Goal: Transaction & Acquisition: Book appointment/travel/reservation

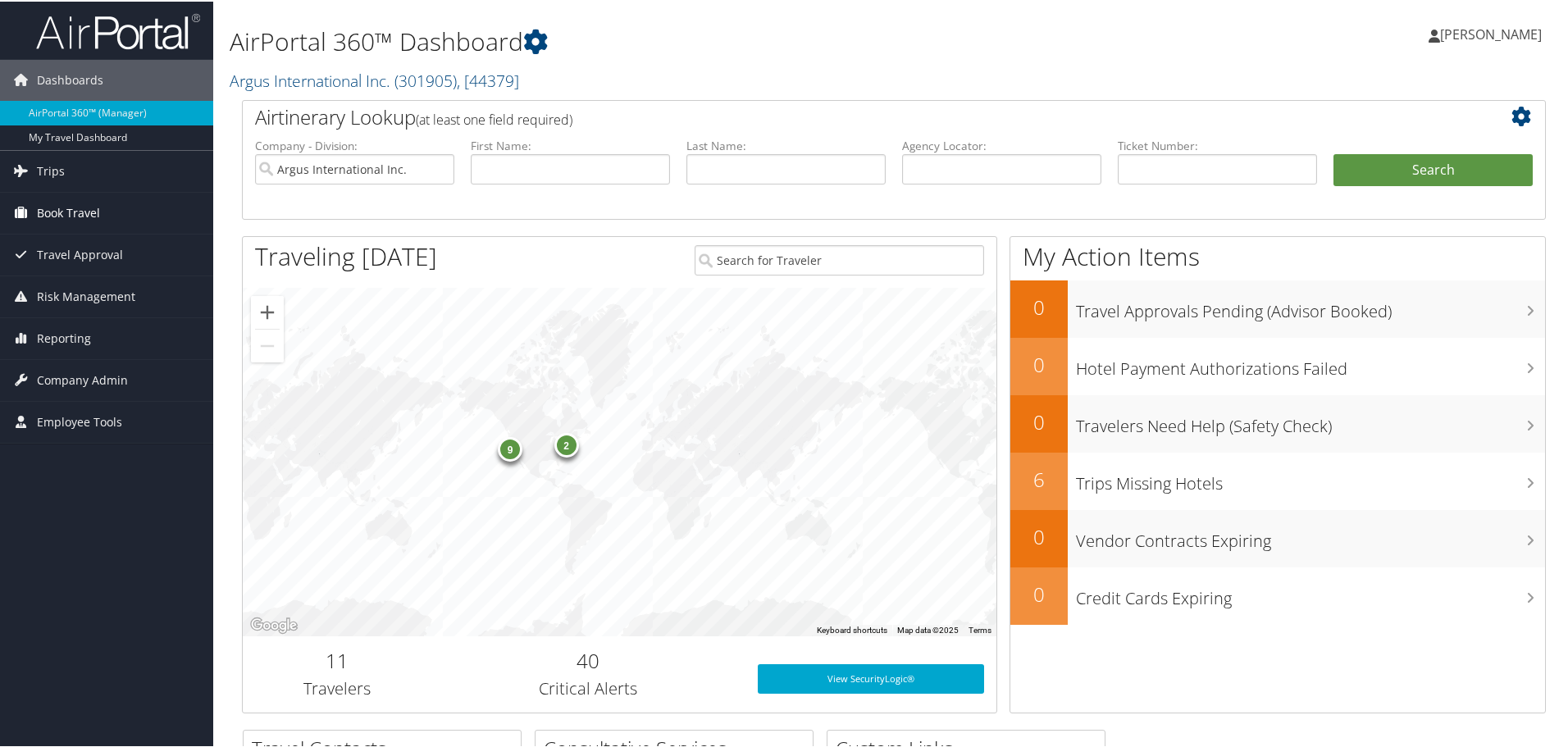
click at [49, 215] on span "Book Travel" at bounding box center [68, 212] width 63 height 41
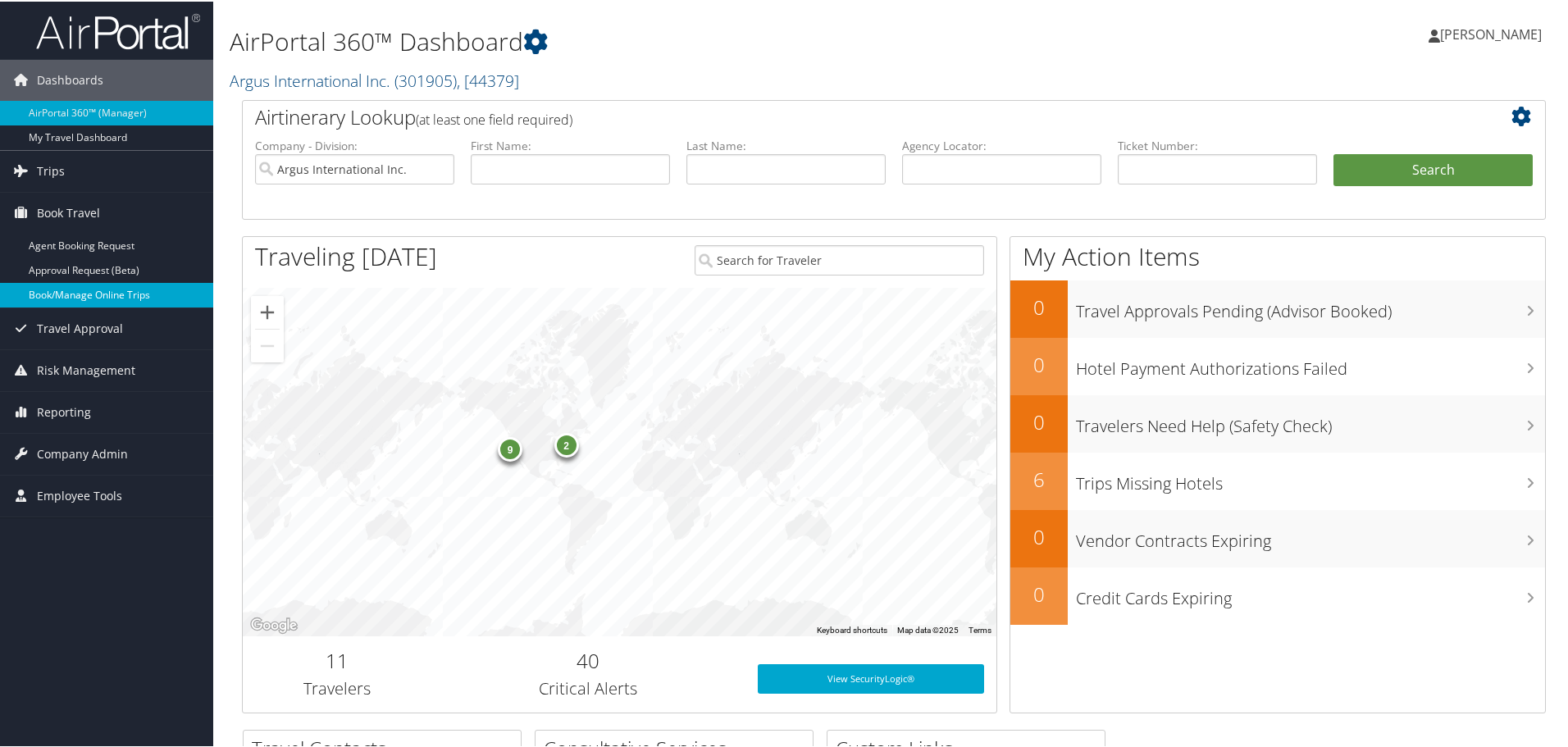
click at [66, 292] on link "Book/Manage Online Trips" at bounding box center [106, 294] width 213 height 24
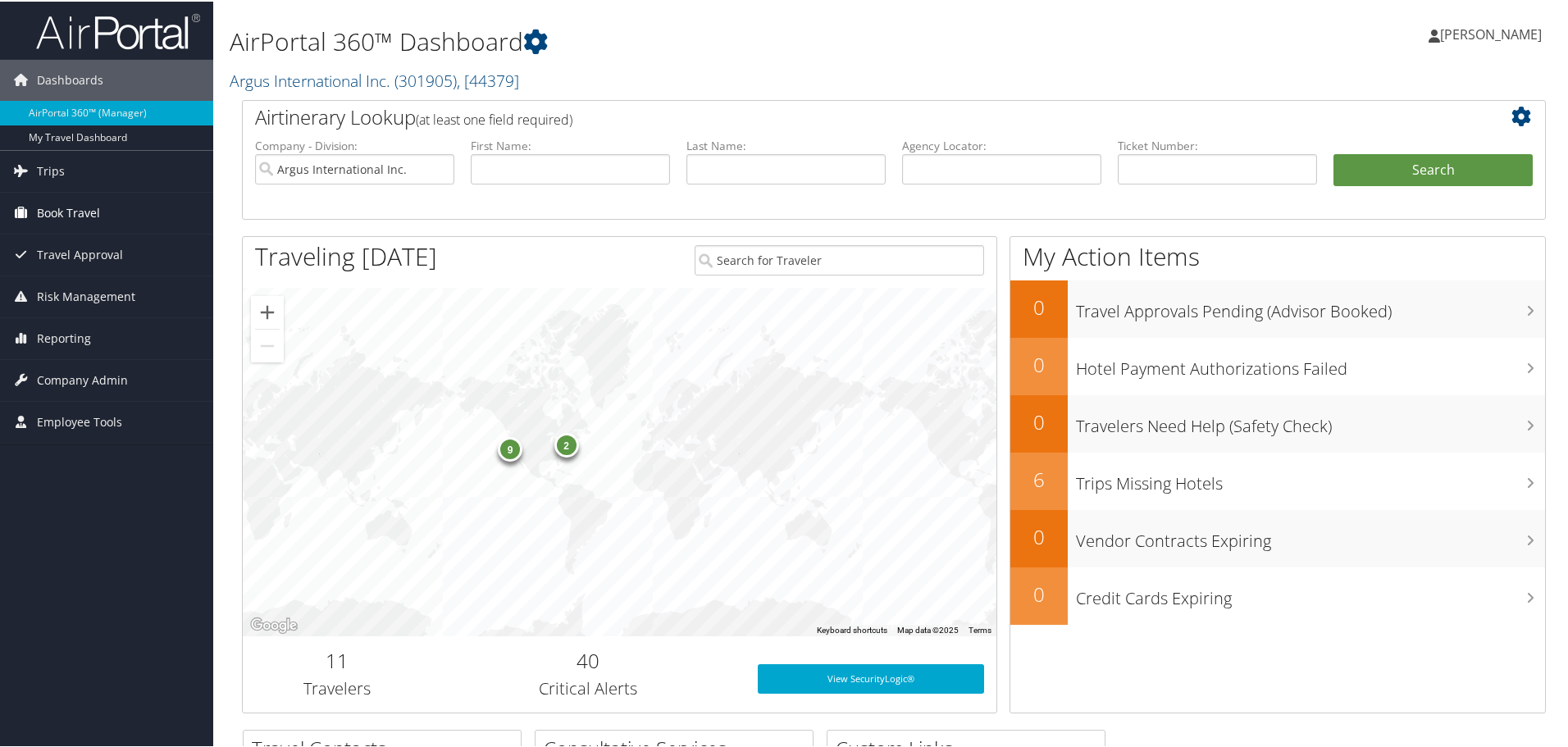
click at [55, 212] on span "Book Travel" at bounding box center [68, 212] width 63 height 41
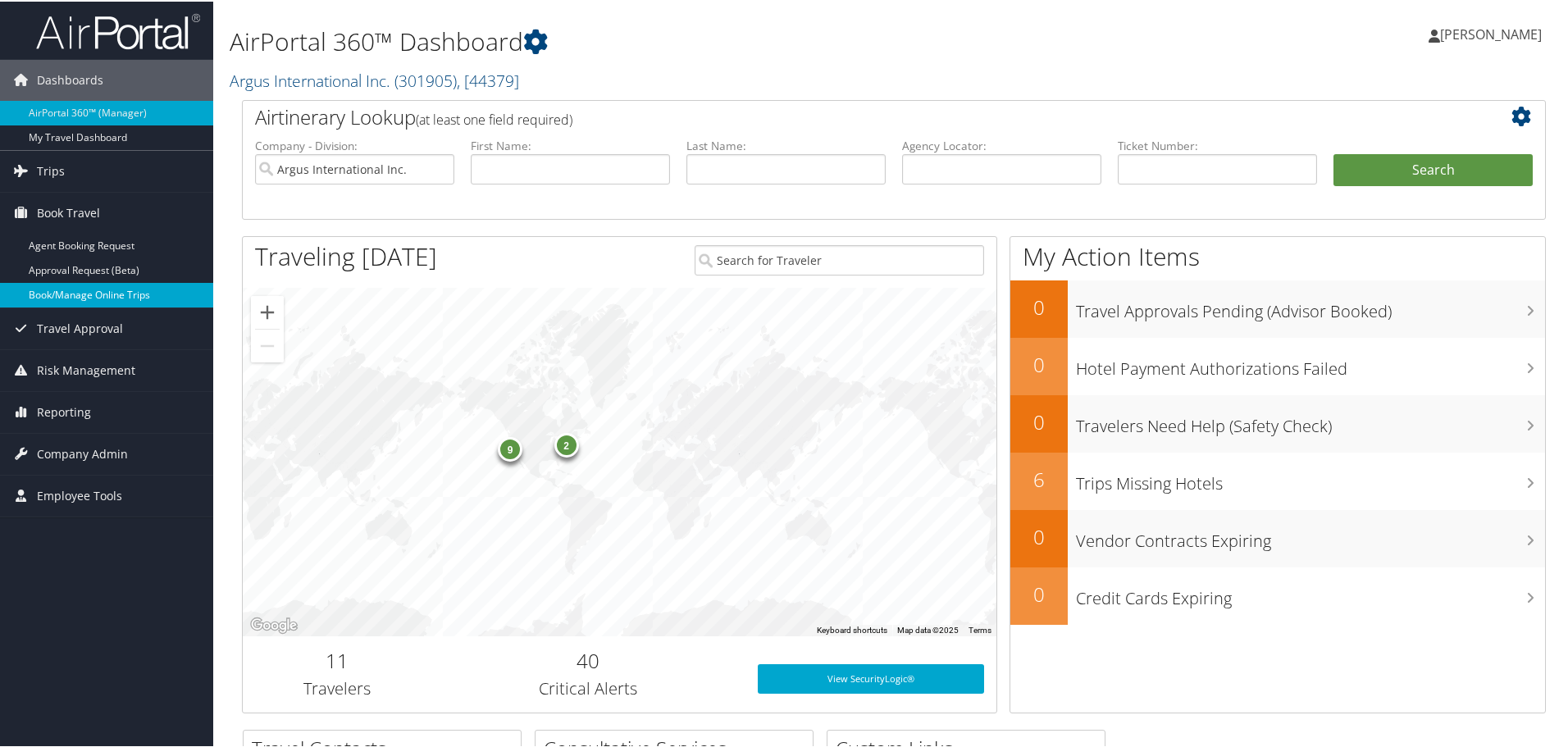
click at [62, 297] on link "Book/Manage Online Trips" at bounding box center [106, 294] width 213 height 24
